Goal: Find specific page/section: Find specific page/section

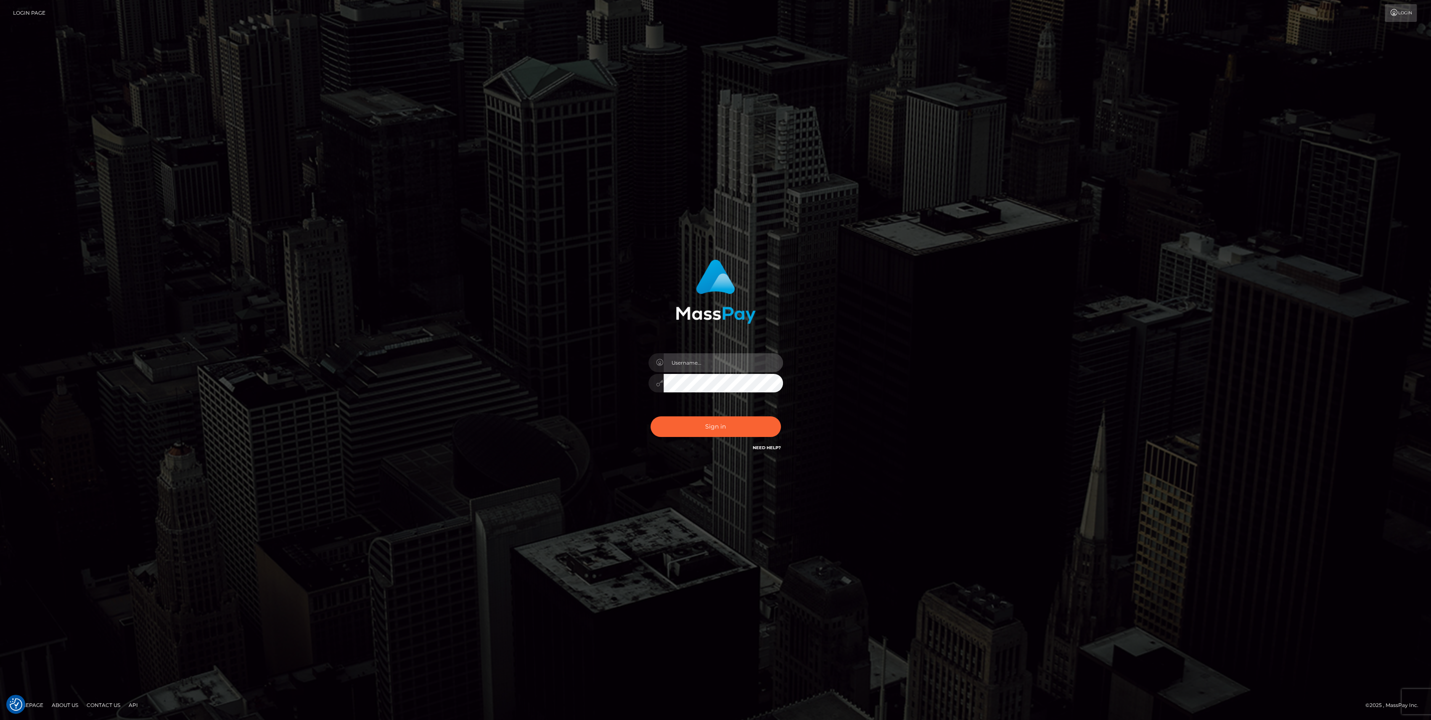
type input "bengreen"
click at [719, 434] on button "Sign in" at bounding box center [716, 426] width 130 height 21
type input "bengreen"
click at [730, 440] on div "Sign in Need Help?" at bounding box center [715, 429] width 147 height 37
click at [736, 432] on button "Sign in" at bounding box center [716, 426] width 130 height 21
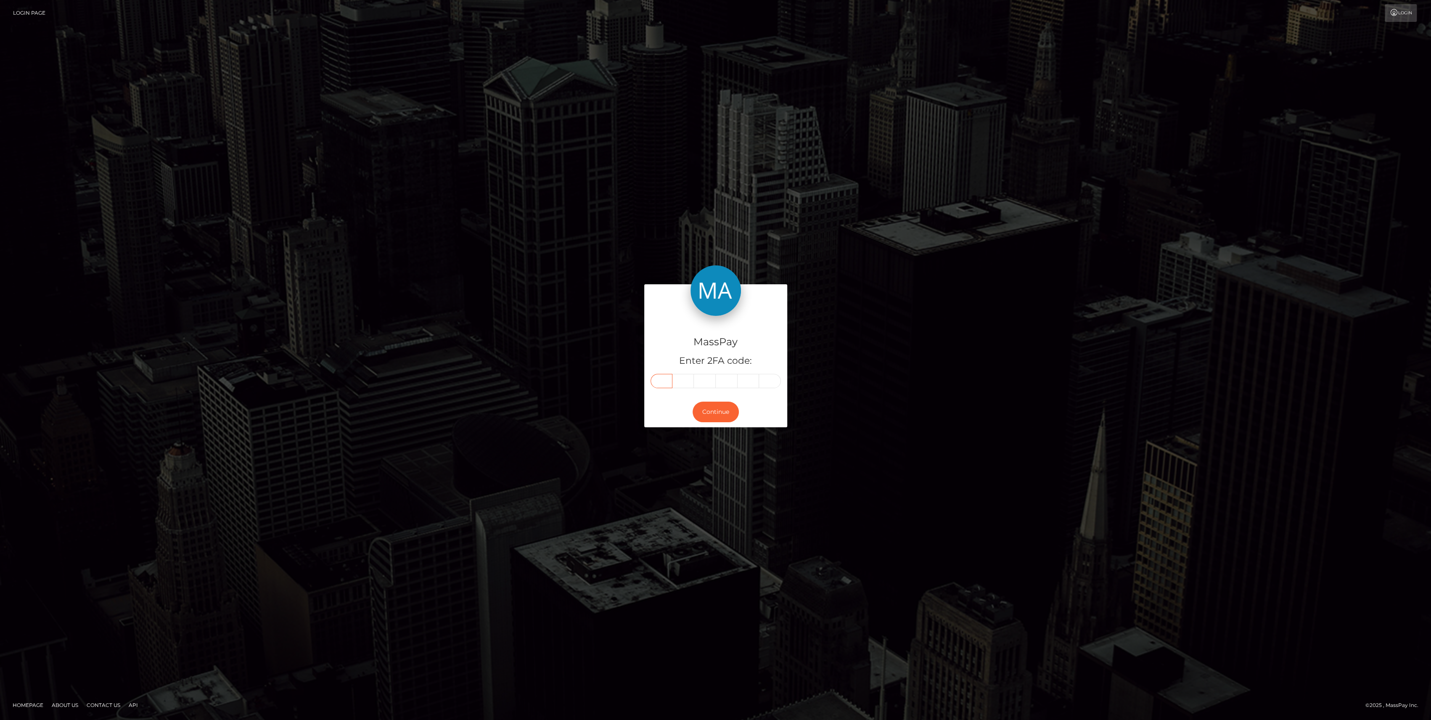
paste input "0"
type input "0"
type input "5"
type input "2"
type input "6"
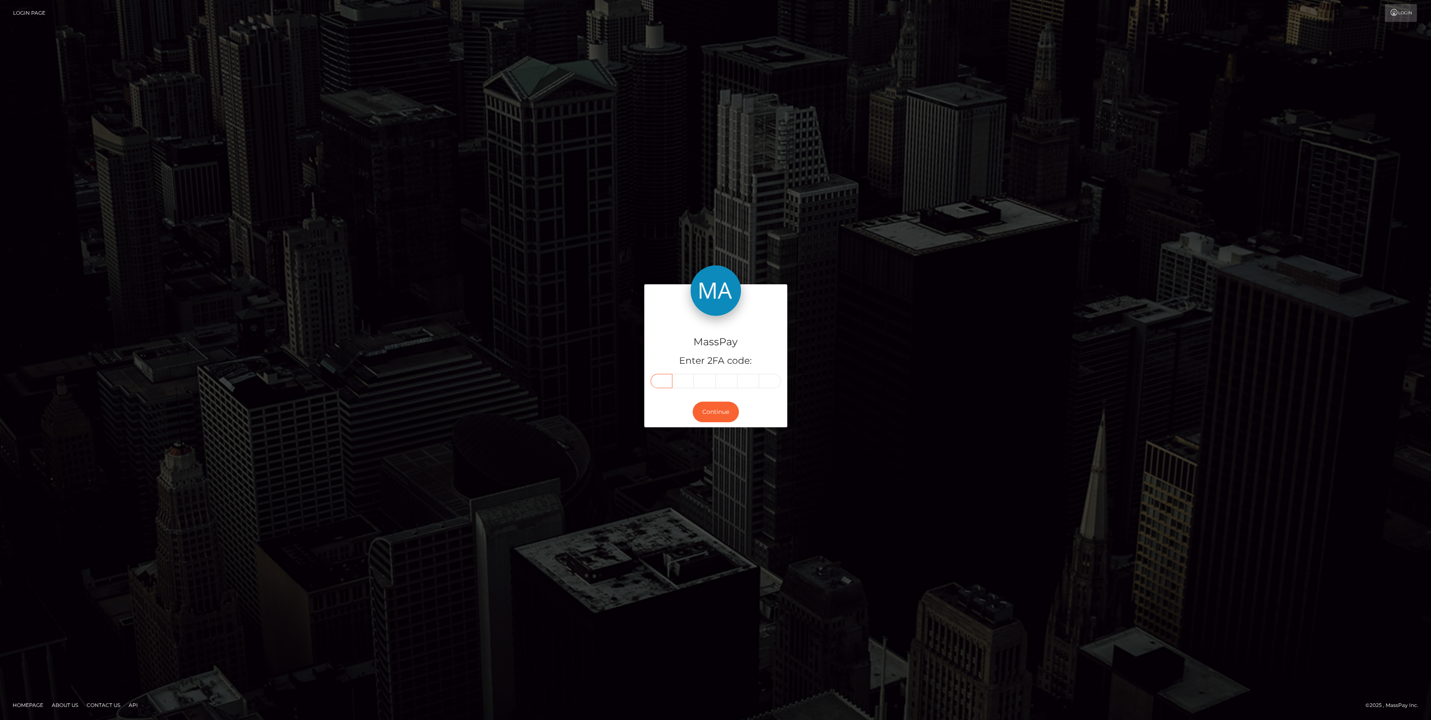
type input "5"
type input "2"
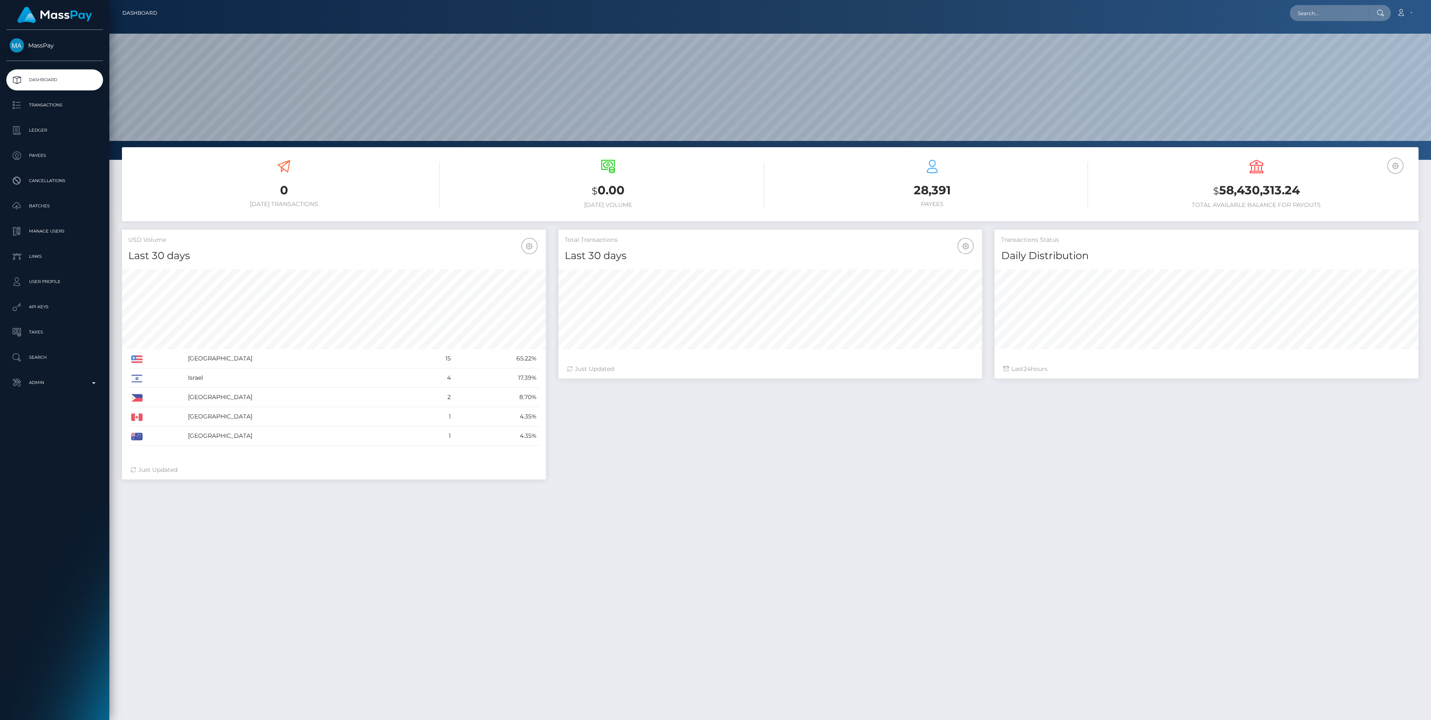
scroll to position [148, 424]
click at [64, 377] on p "Admin" at bounding box center [55, 382] width 90 height 13
click at [61, 574] on span "Inventory" at bounding box center [55, 579] width 90 height 10
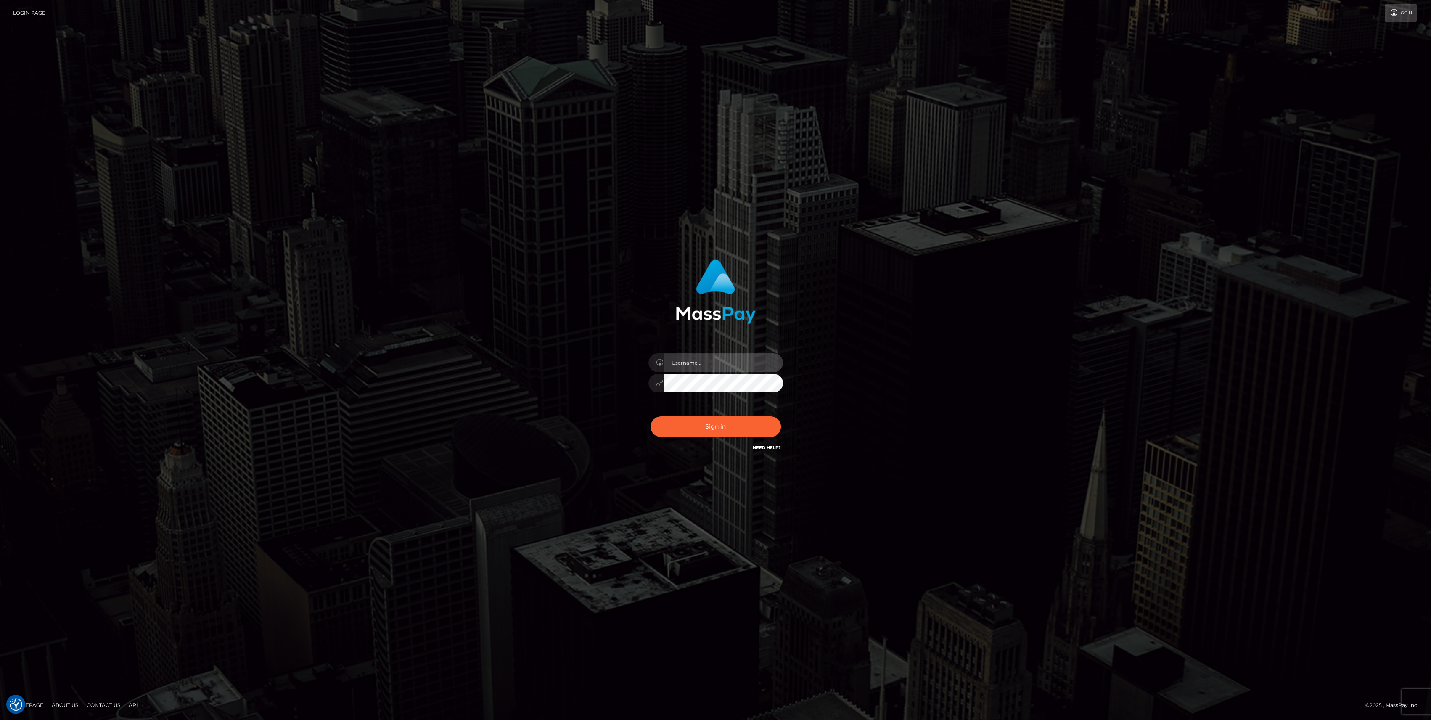
type input "bengreen"
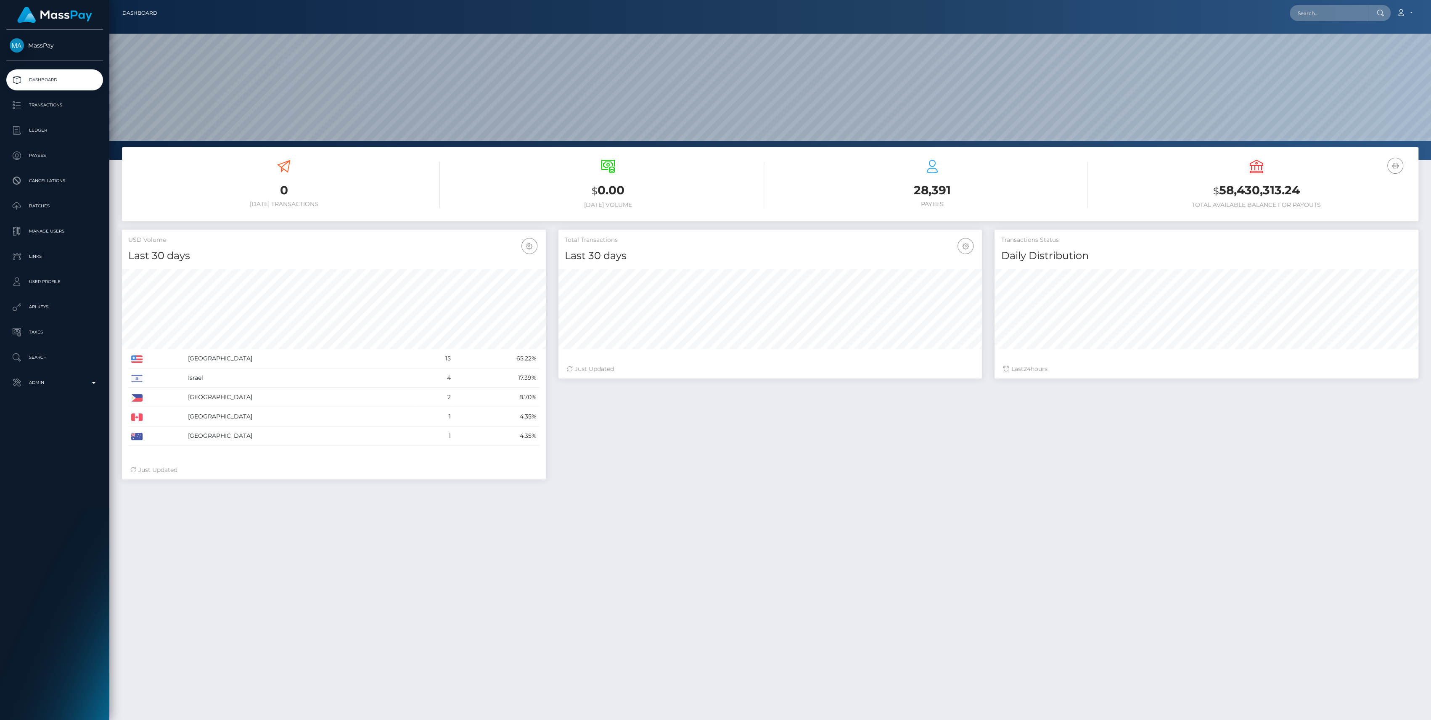
scroll to position [148, 424]
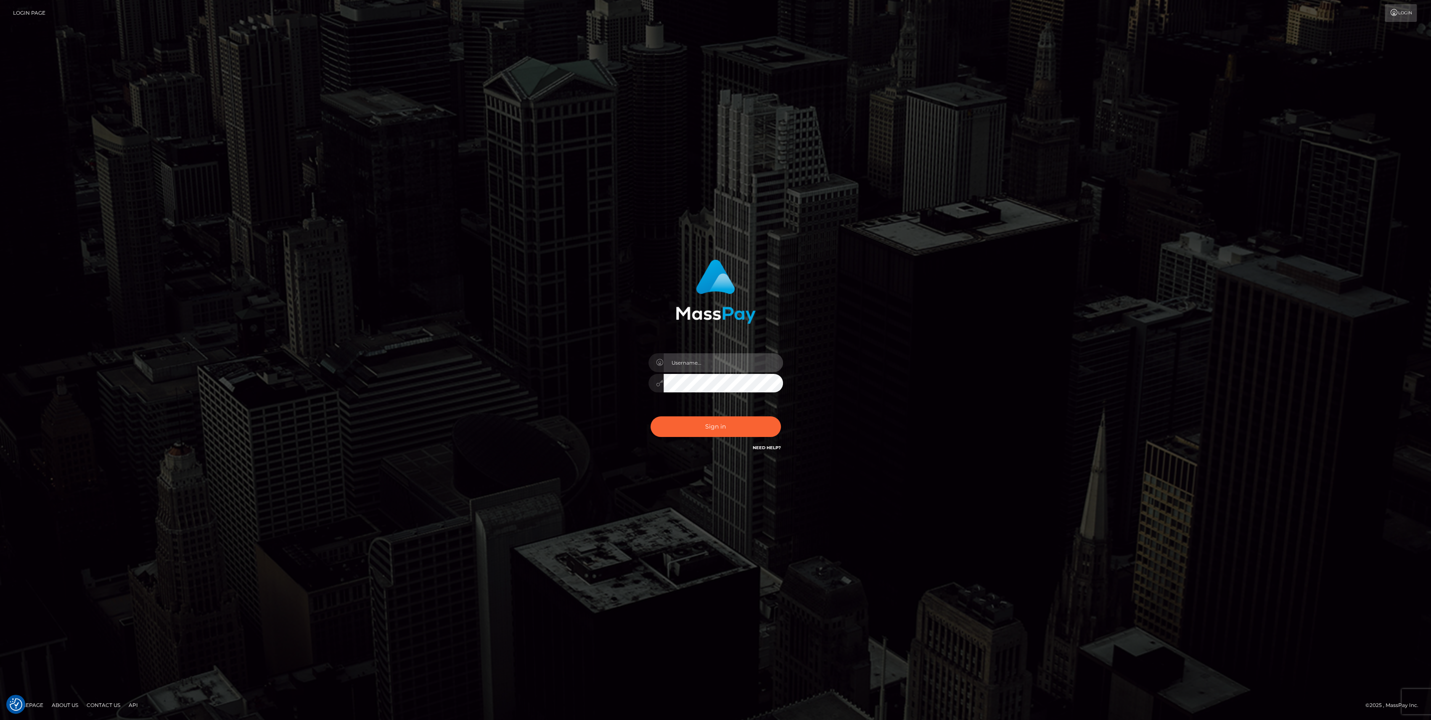
type input "bengreen"
